Goal: Find specific page/section: Find specific page/section

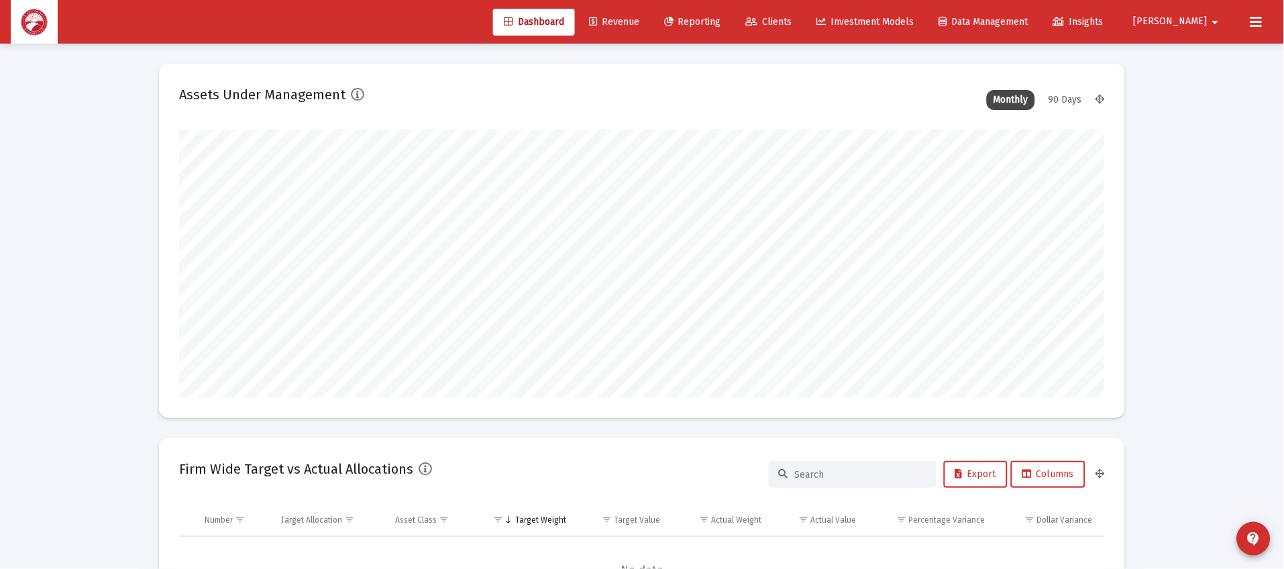
scroll to position [268, 499]
click at [803, 28] on link "Clients" at bounding box center [769, 22] width 68 height 27
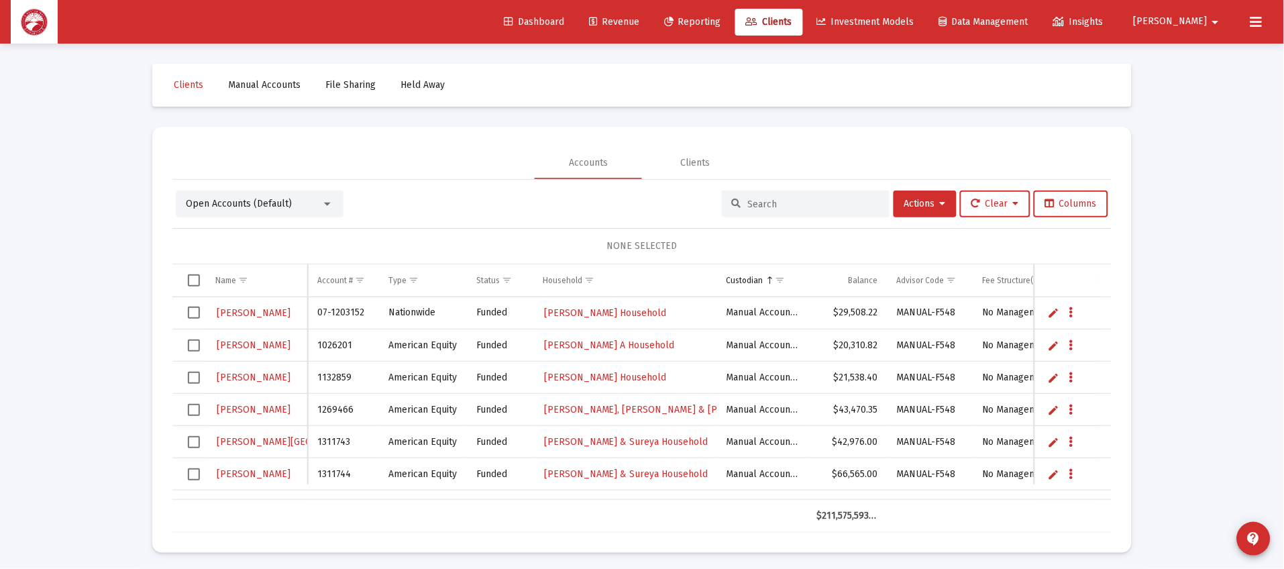
click at [803, 200] on input at bounding box center [814, 204] width 132 height 11
type input "[PERSON_NAME]"
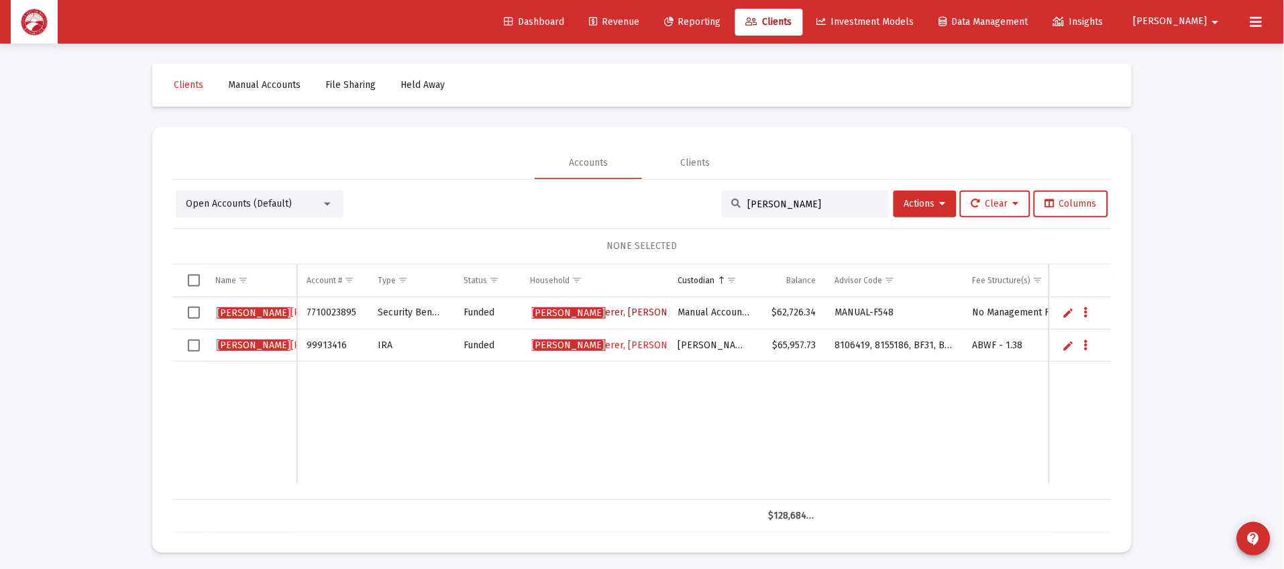
click at [613, 310] on span "[PERSON_NAME] erer, [PERSON_NAME] A Household" at bounding box center [645, 312] width 227 height 11
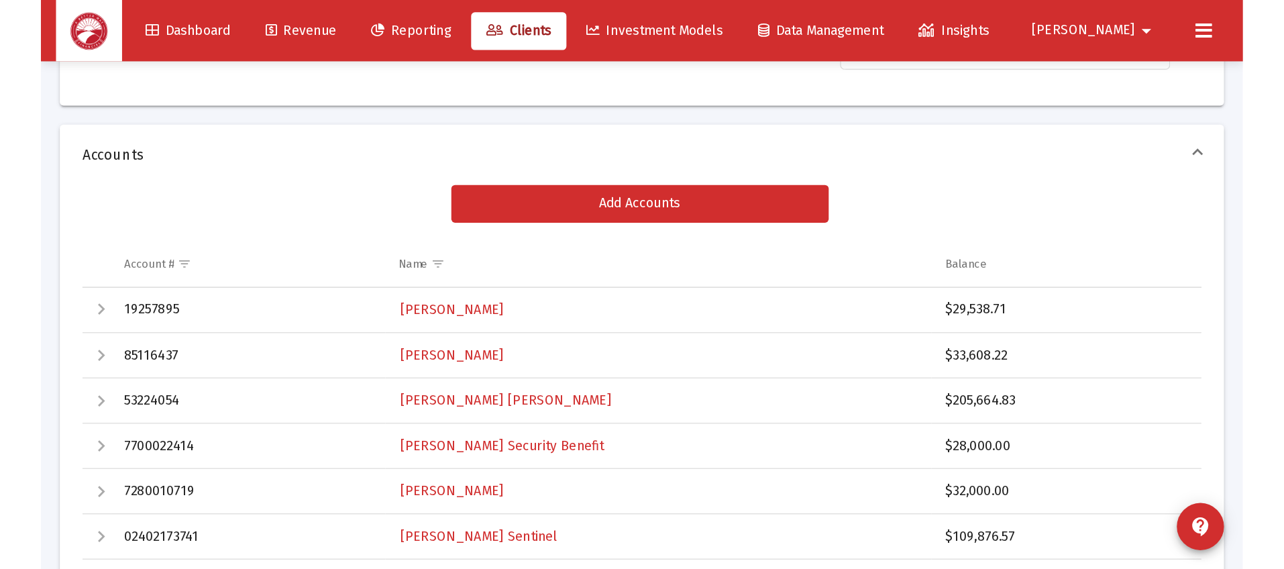
scroll to position [201, 0]
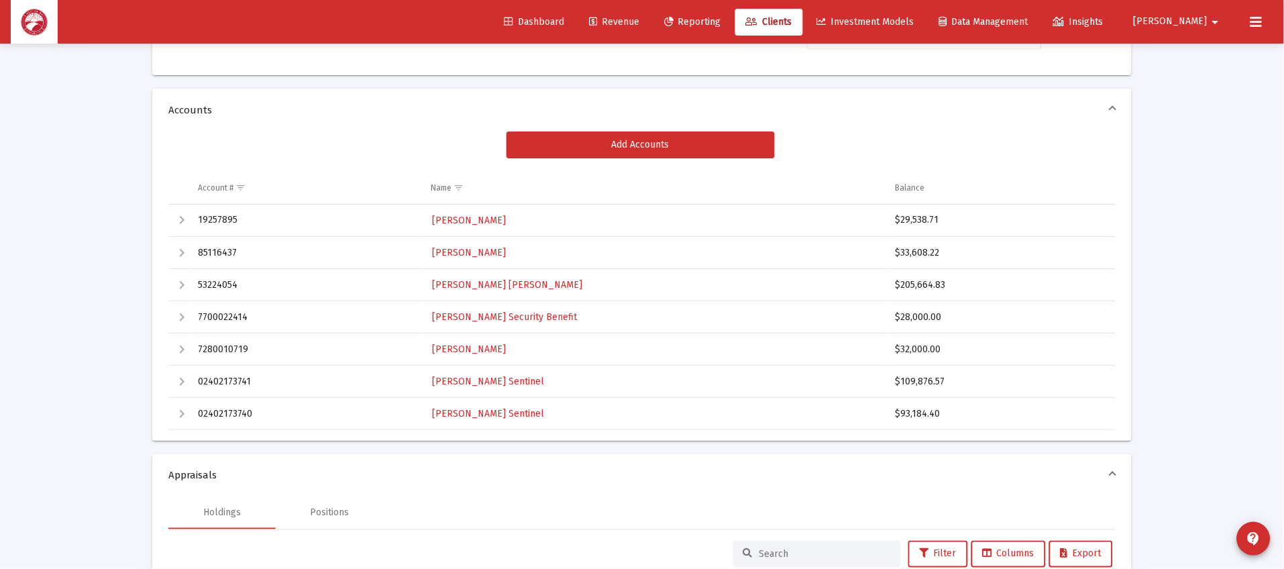
click at [803, 11] on link "Clients" at bounding box center [769, 22] width 68 height 27
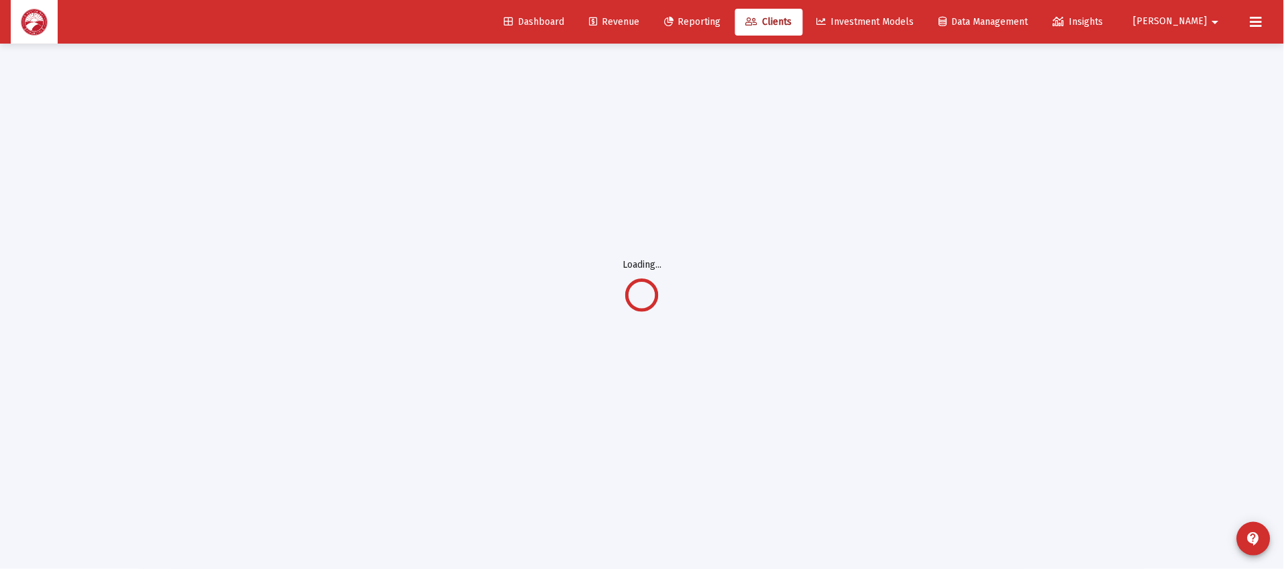
scroll to position [4, 0]
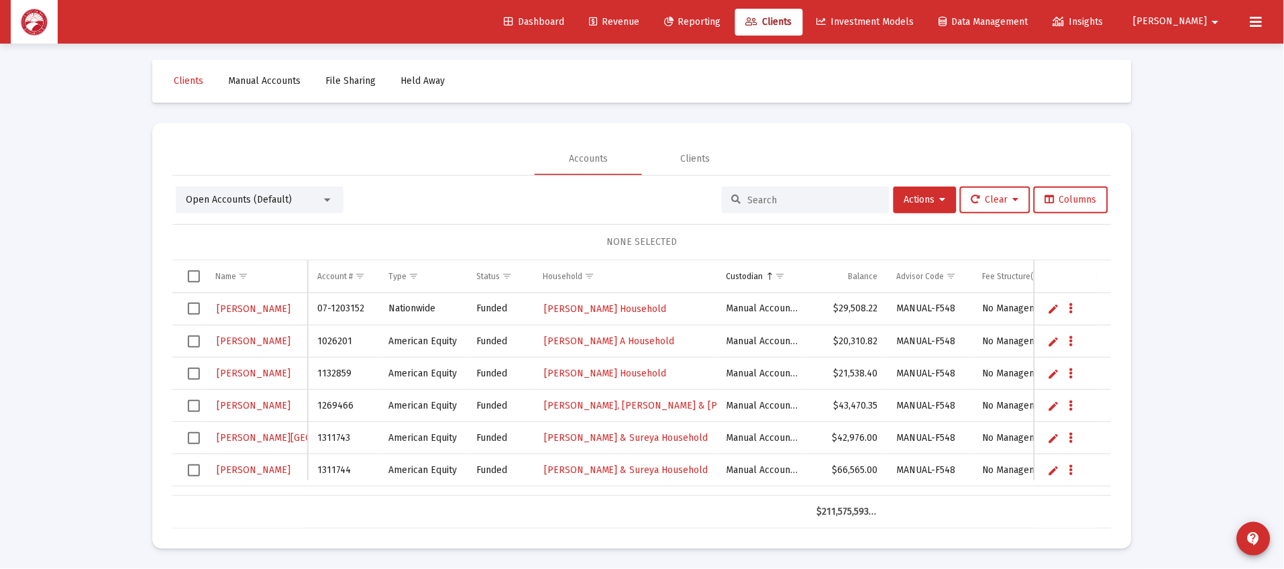
click at [752, 199] on input at bounding box center [814, 200] width 132 height 11
type input "[PERSON_NAME]"
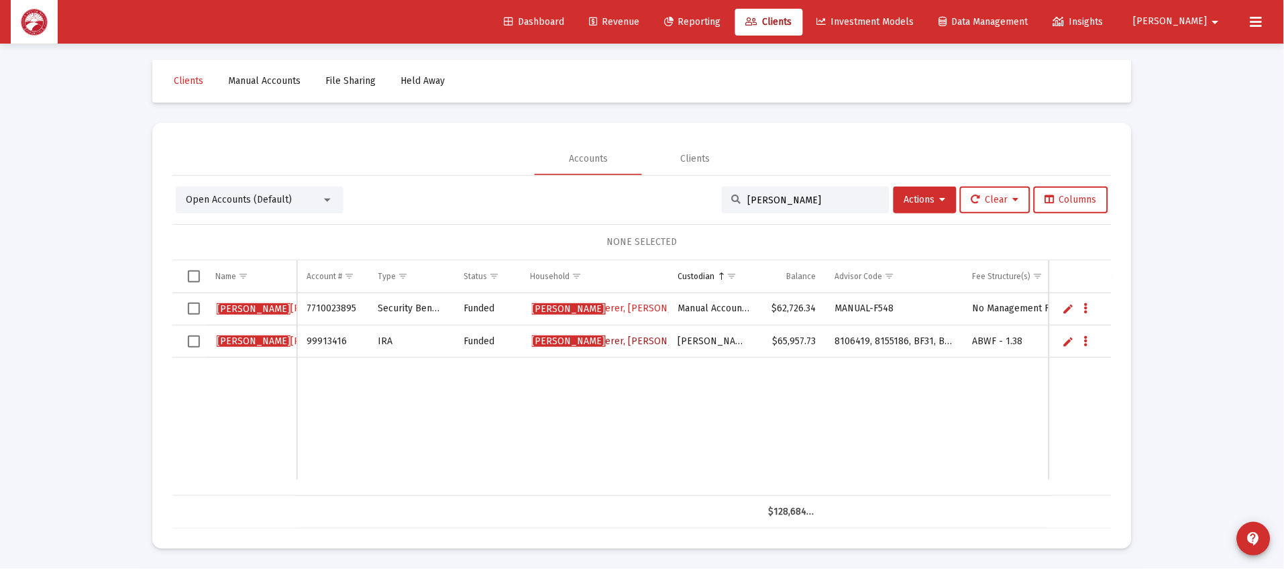
click at [584, 335] on span "[PERSON_NAME] erer, [PERSON_NAME] A Household" at bounding box center [645, 340] width 227 height 11
